Goal: Information Seeking & Learning: Check status

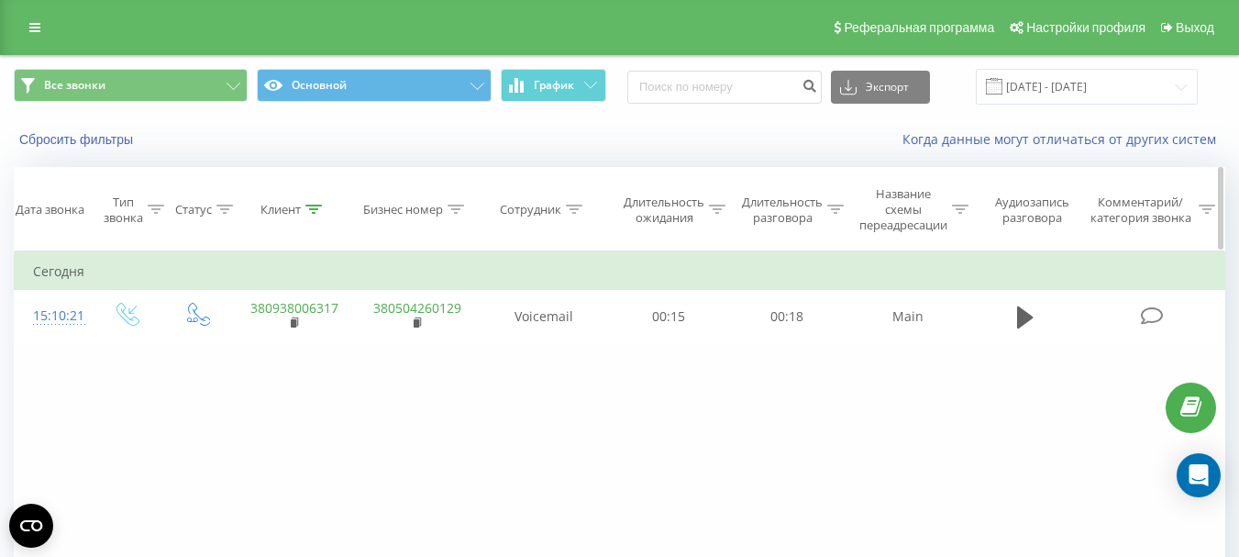
click at [314, 204] on div at bounding box center [313, 210] width 17 height 16
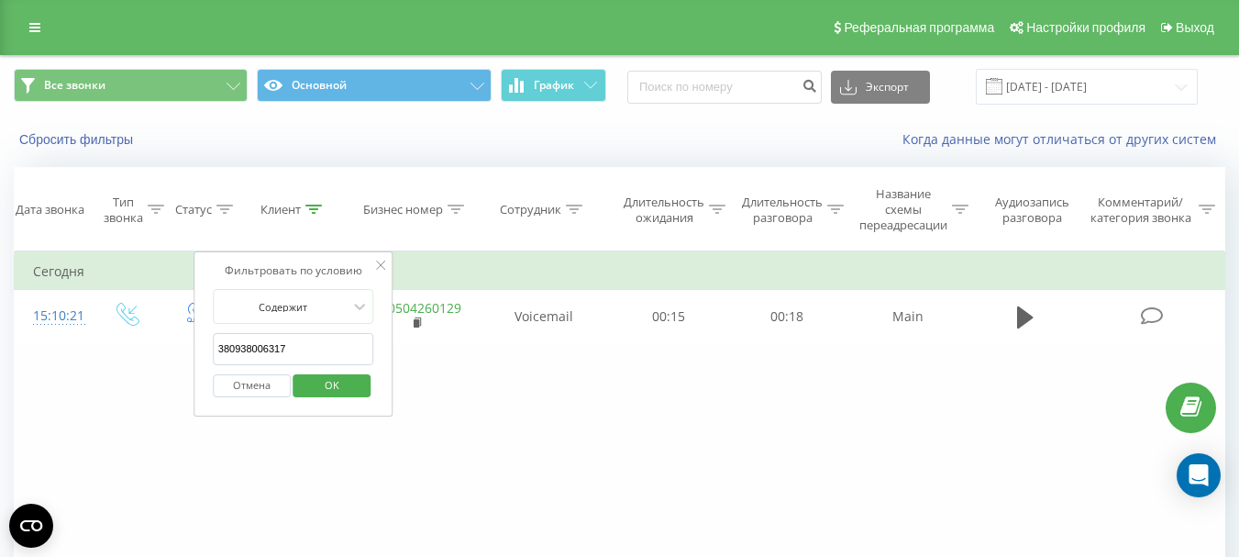
drag, startPoint x: 317, startPoint y: 352, endPoint x: 204, endPoint y: 348, distance: 112.8
click at [204, 348] on div "Фильтровать по условию Содержит 380938006317 Отмена OK" at bounding box center [293, 333] width 200 height 165
click at [321, 377] on span "OK" at bounding box center [331, 384] width 51 height 28
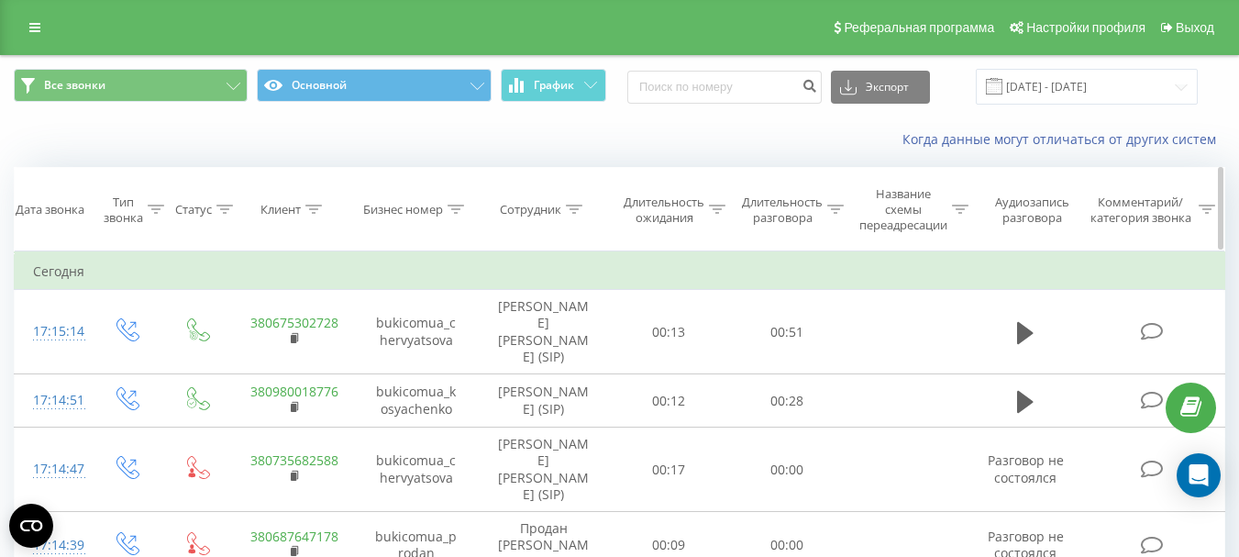
click at [577, 206] on icon at bounding box center [575, 208] width 17 height 9
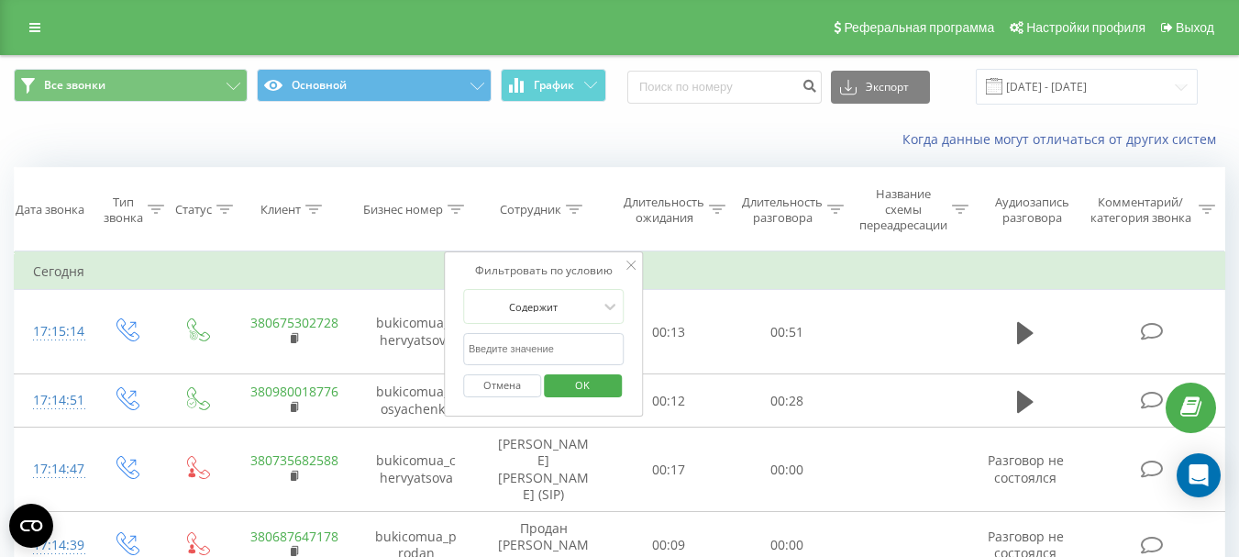
click at [492, 352] on input "text" at bounding box center [543, 349] width 161 height 32
type input "Продан [PERSON_NAME]"
click at [603, 392] on span "OK" at bounding box center [582, 384] width 51 height 28
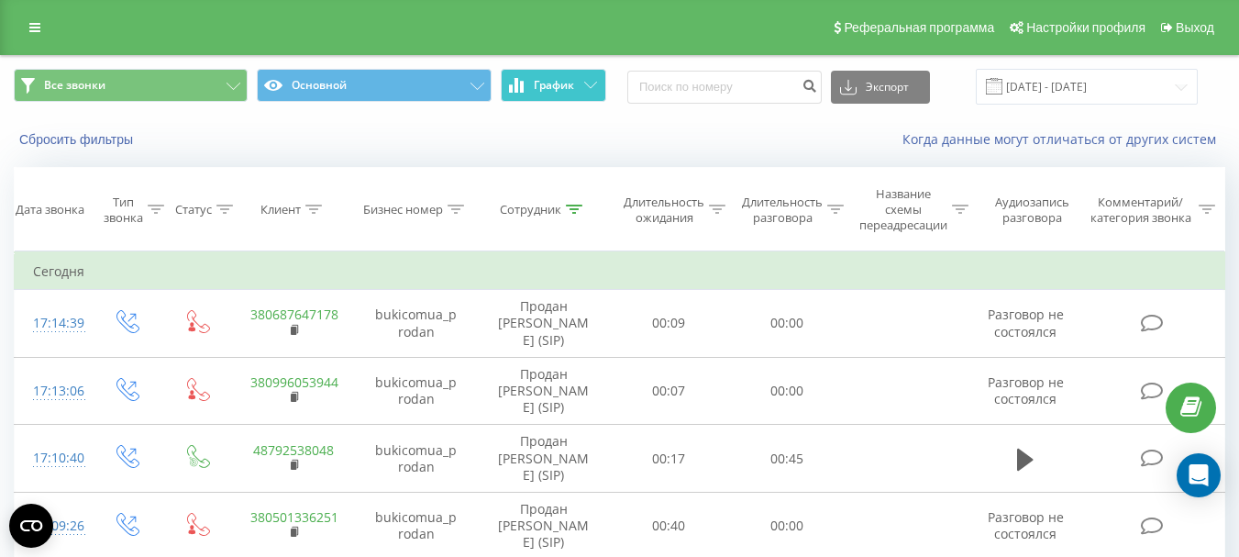
click at [549, 76] on button "График" at bounding box center [553, 85] width 105 height 33
